Goal: Task Accomplishment & Management: Complete application form

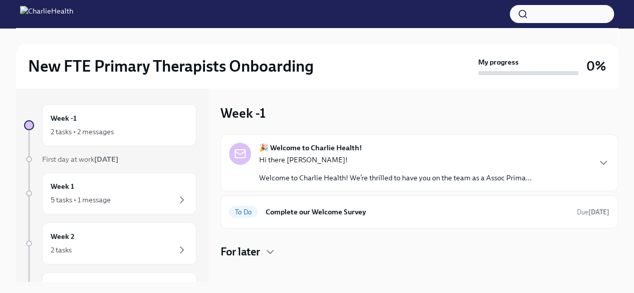
click at [373, 160] on p "Hi there [PERSON_NAME]!" at bounding box center [395, 160] width 273 height 10
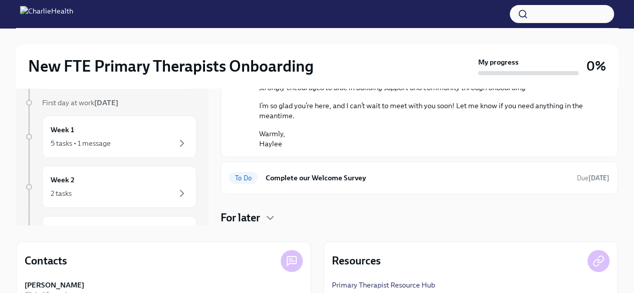
scroll to position [501, 0]
click at [371, 178] on h6 "Complete our Welcome Survey" at bounding box center [417, 178] width 303 height 11
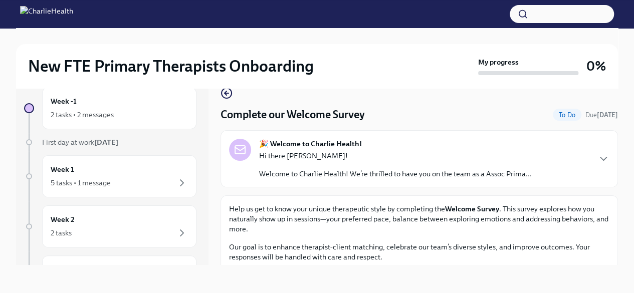
click at [415, 160] on p "Hi there [PERSON_NAME]!" at bounding box center [395, 156] width 273 height 10
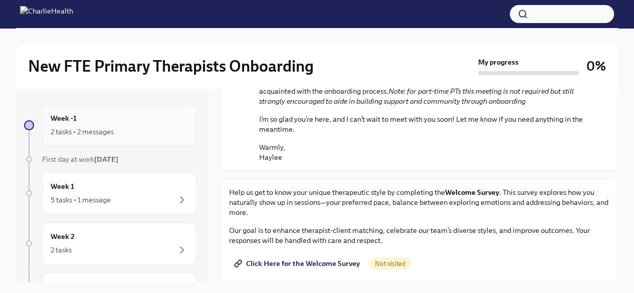
click at [97, 132] on div "2 tasks • 2 messages" at bounding box center [82, 132] width 63 height 10
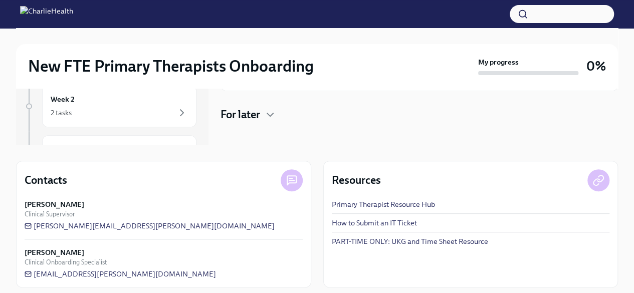
scroll to position [143, 0]
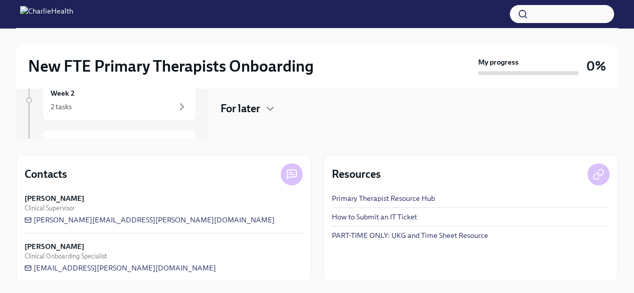
click at [372, 199] on link "Primary Therapist Resource Hub" at bounding box center [383, 199] width 103 height 10
click at [393, 198] on link "Primary Therapist Resource Hub" at bounding box center [383, 199] width 103 height 10
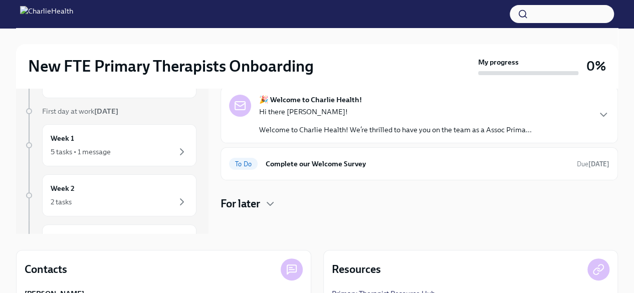
scroll to position [0, 0]
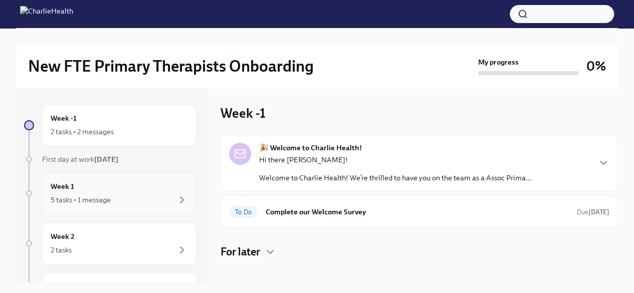
click at [155, 196] on div "5 tasks • 1 message" at bounding box center [119, 200] width 137 height 12
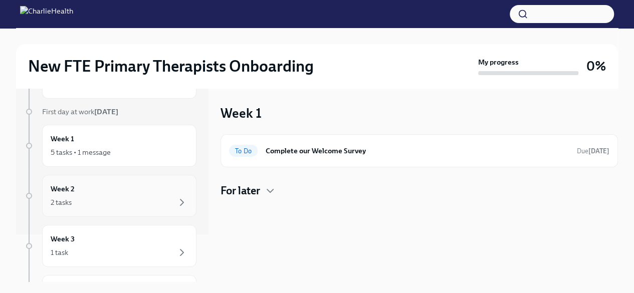
scroll to position [86, 0]
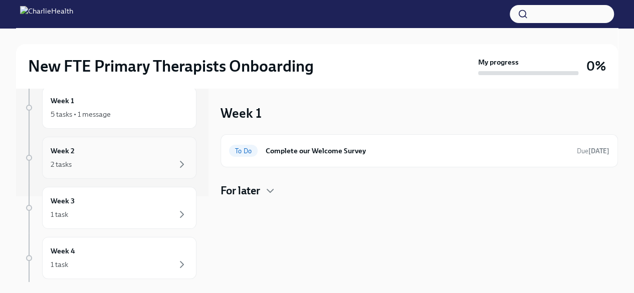
click at [160, 163] on div "2 tasks" at bounding box center [119, 164] width 137 height 12
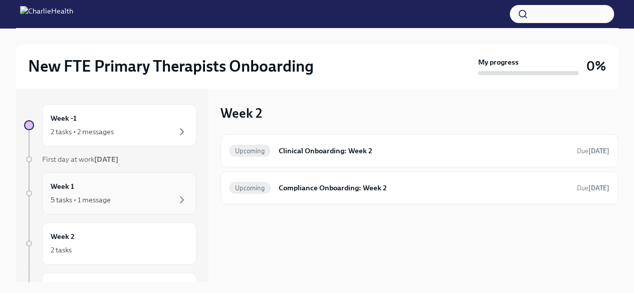
click at [161, 203] on div "5 tasks • 1 message" at bounding box center [119, 200] width 137 height 12
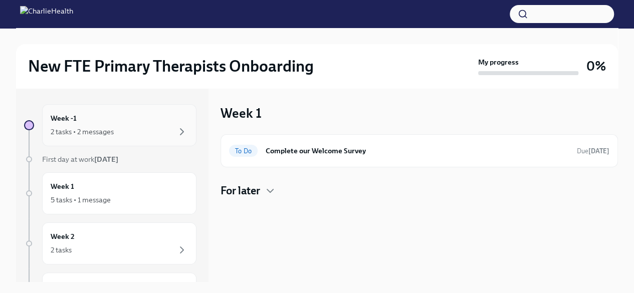
click at [160, 127] on div "2 tasks • 2 messages" at bounding box center [119, 132] width 137 height 12
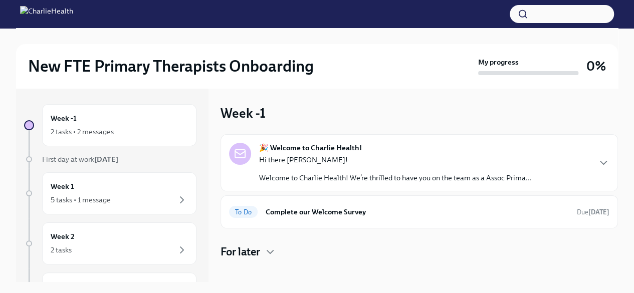
click at [324, 153] on div "🎉 Welcome to Charlie Health! Hi there Alyssa! Welcome to Charlie Health! We’re …" at bounding box center [395, 163] width 273 height 40
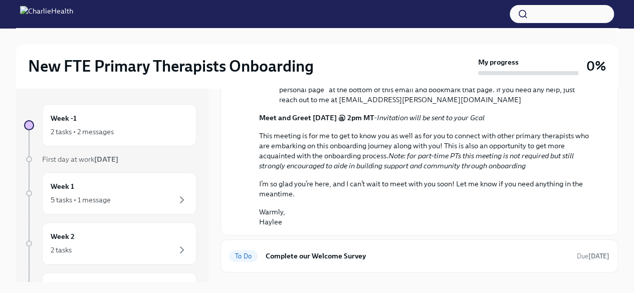
scroll to position [387, 0]
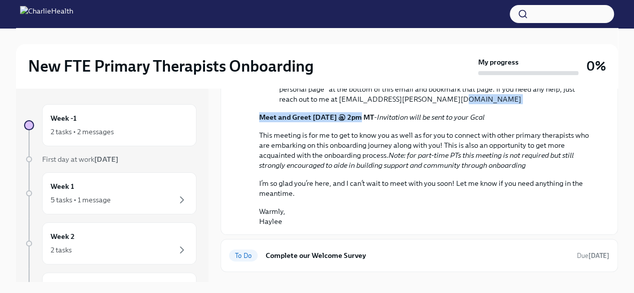
drag, startPoint x: 354, startPoint y: 203, endPoint x: 474, endPoint y: 193, distance: 120.8
click at [474, 193] on div "Hi there Alyssa! Welcome to Charlie Health! We’re thrilled to have you on the t…" at bounding box center [426, 16] width 334 height 419
click at [474, 104] on li "📋 Dado Tasks – As you move through onboarding, you’ll be receving tasks from Da…" at bounding box center [436, 84] width 314 height 40
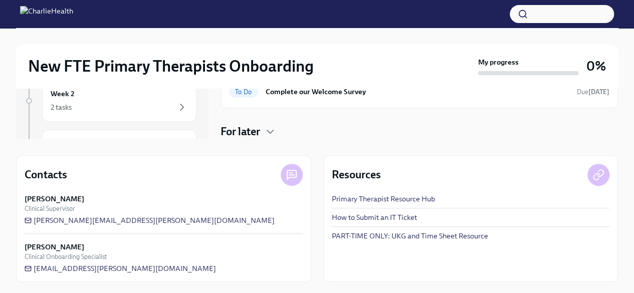
scroll to position [143, 0]
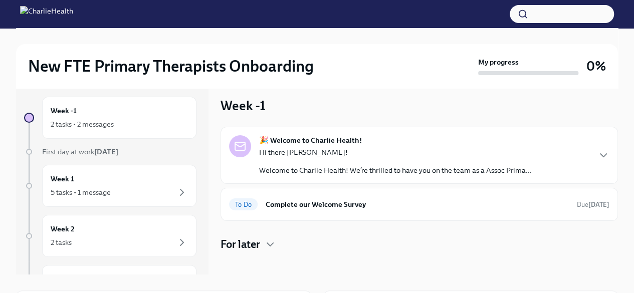
scroll to position [10, 0]
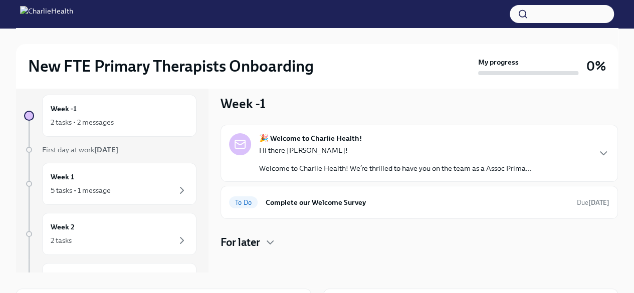
click at [373, 157] on div "Hi there [PERSON_NAME]! Welcome to Charlie Health! We’re thrilled to have you o…" at bounding box center [395, 159] width 273 height 28
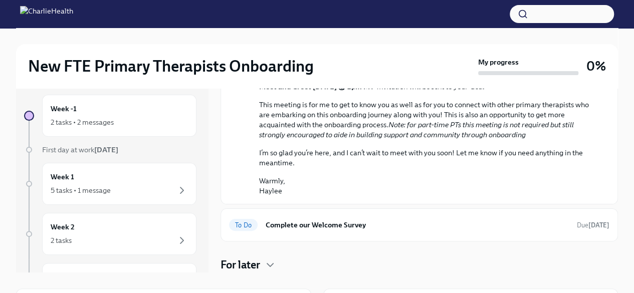
scroll to position [425, 0]
click at [422, 168] on p "I’m so glad you’re here, and I can’t wait to meet with you soon! Let me know if…" at bounding box center [426, 158] width 334 height 20
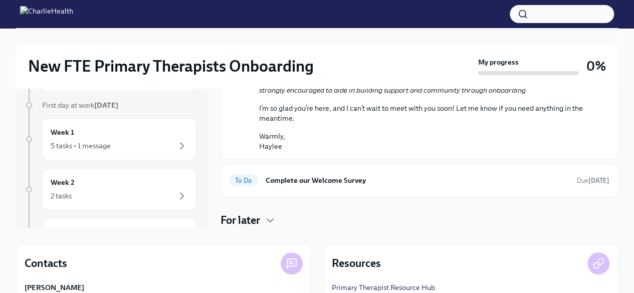
scroll to position [59, 0]
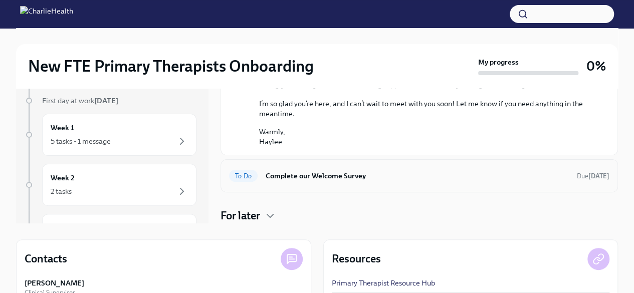
click at [335, 173] on h6 "Complete our Welcome Survey" at bounding box center [417, 175] width 303 height 11
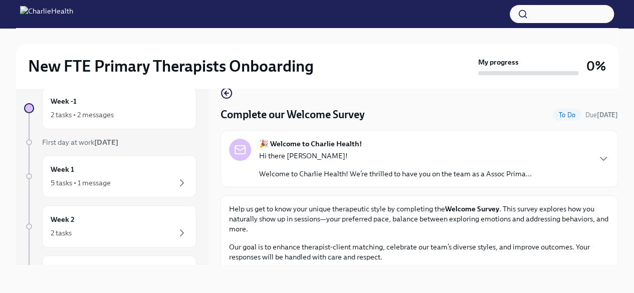
scroll to position [33, 0]
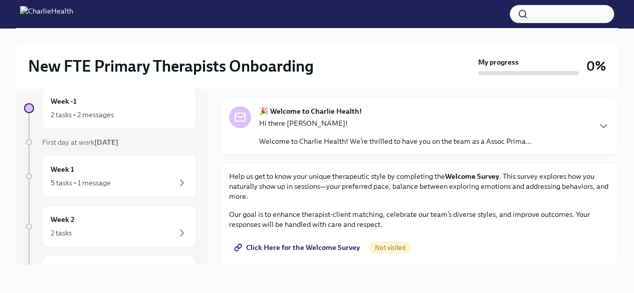
click at [323, 247] on span "Click Here for the Welcome Survey" at bounding box center [298, 248] width 124 height 10
click at [391, 245] on span "Completed" at bounding box center [399, 248] width 36 height 8
click at [498, 126] on p "Hi there [PERSON_NAME]!" at bounding box center [395, 123] width 273 height 10
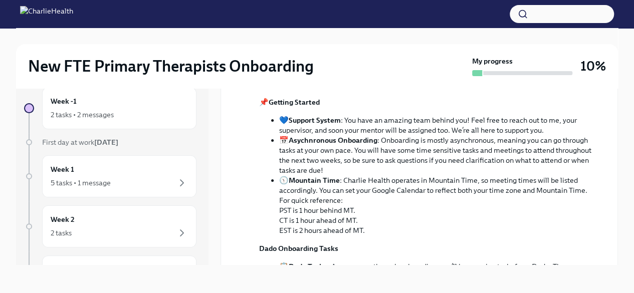
scroll to position [192, 0]
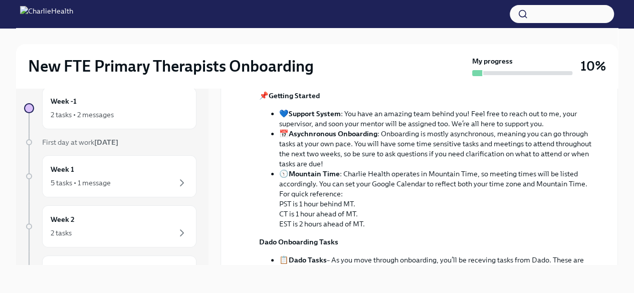
click at [363, 55] on p "🙋🏻‍♀️ My name is [PERSON_NAME] and I am your onboarding specialist! You can rea…" at bounding box center [426, 45] width 334 height 20
click at [452, 55] on p "🙋🏻‍♀️ My name is [PERSON_NAME] and I am your onboarding specialist! You can rea…" at bounding box center [426, 45] width 334 height 20
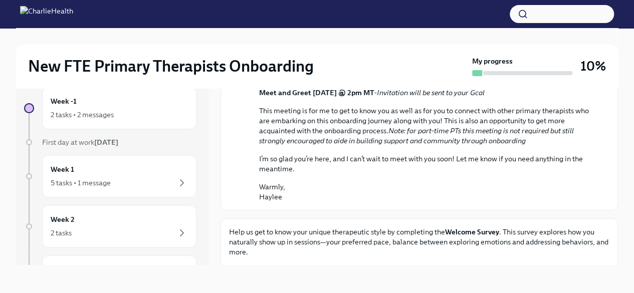
scroll to position [404, 0]
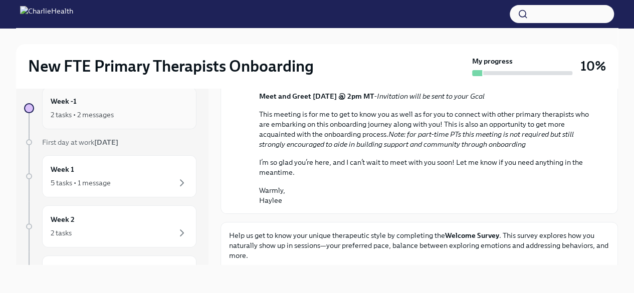
click at [118, 111] on div "2 tasks • 2 messages" at bounding box center [119, 115] width 137 height 12
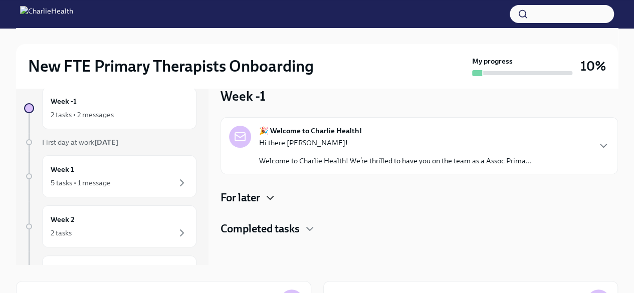
click at [271, 199] on icon "button" at bounding box center [270, 198] width 6 height 3
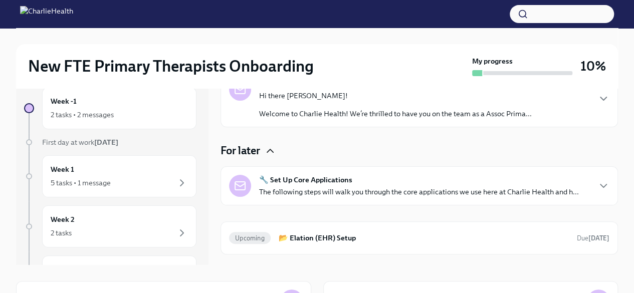
scroll to position [50, 0]
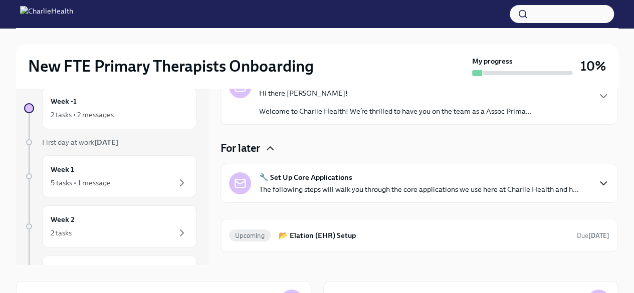
click at [598, 183] on icon "button" at bounding box center [604, 184] width 12 height 12
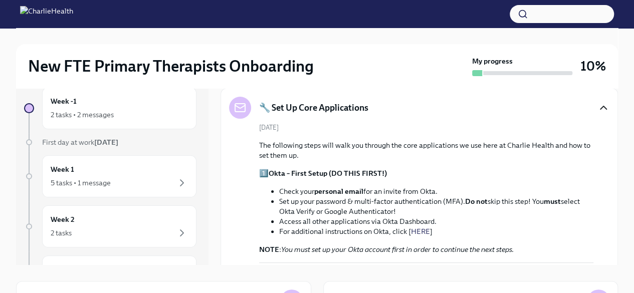
scroll to position [128, 0]
